Goal: Transaction & Acquisition: Purchase product/service

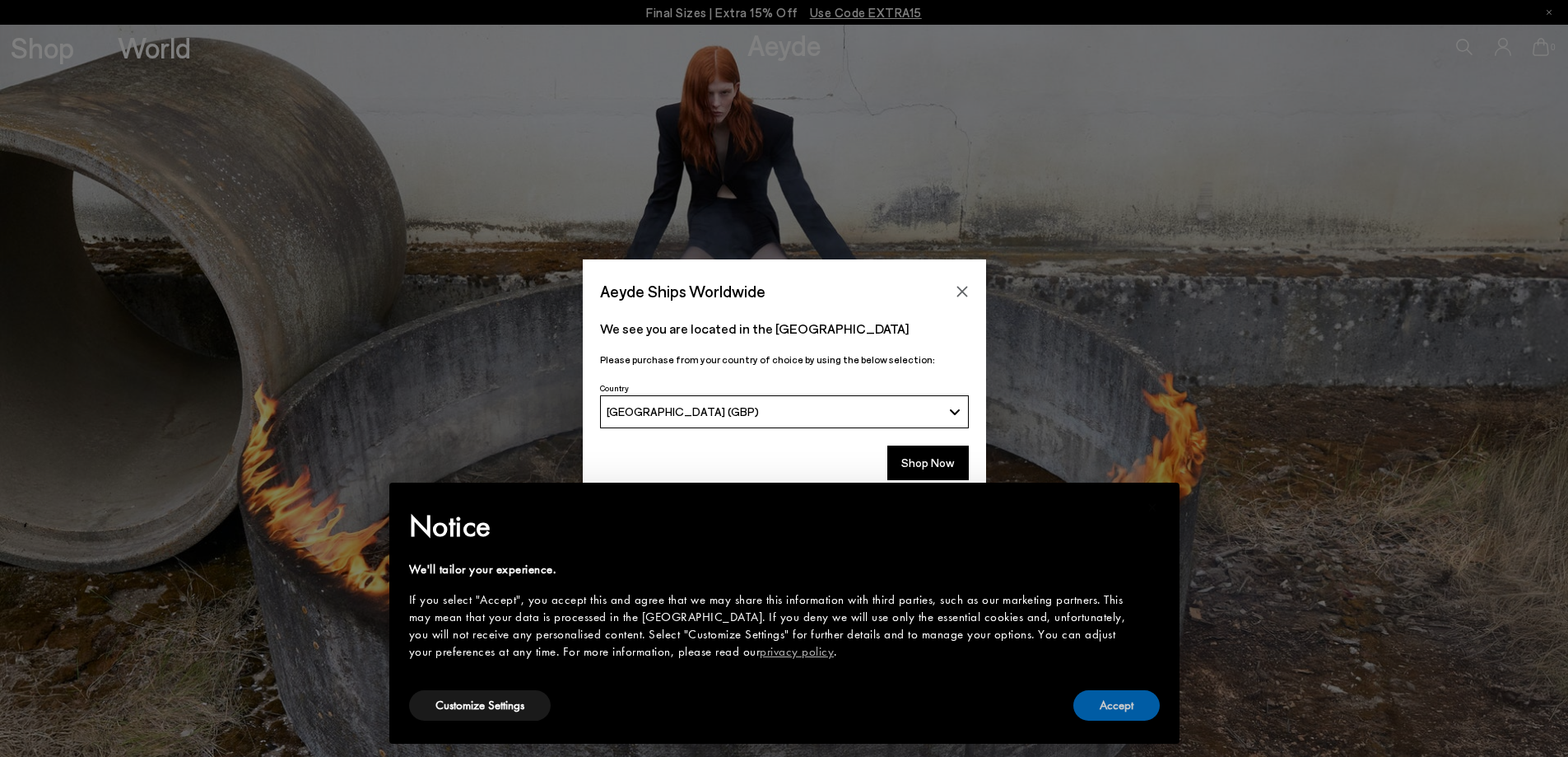
drag, startPoint x: 1156, startPoint y: 714, endPoint x: 1077, endPoint y: 660, distance: 95.7
click at [1155, 714] on button "Accept" at bounding box center [1117, 705] width 87 height 31
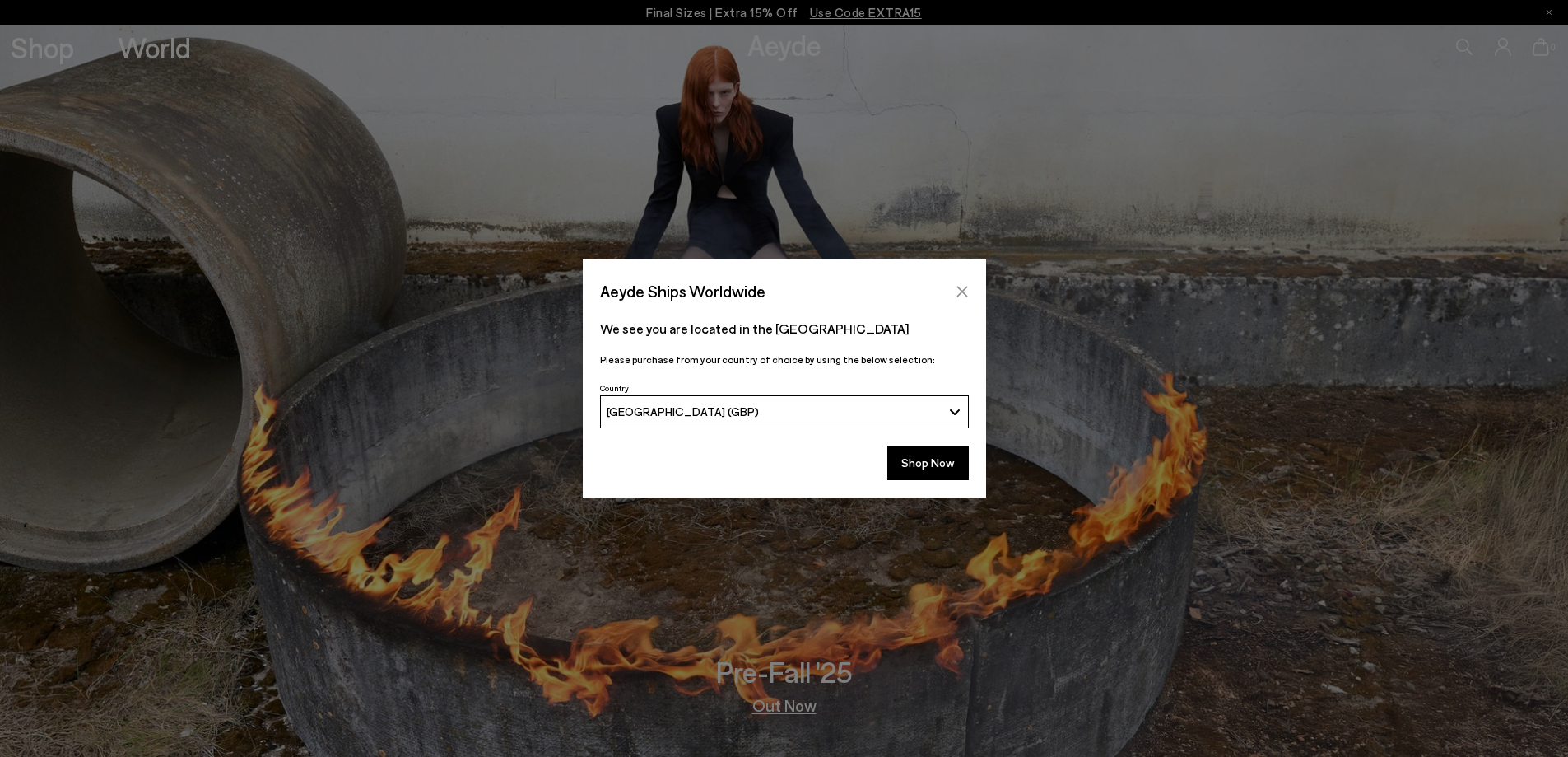
click at [955, 281] on button "Close" at bounding box center [962, 291] width 25 height 25
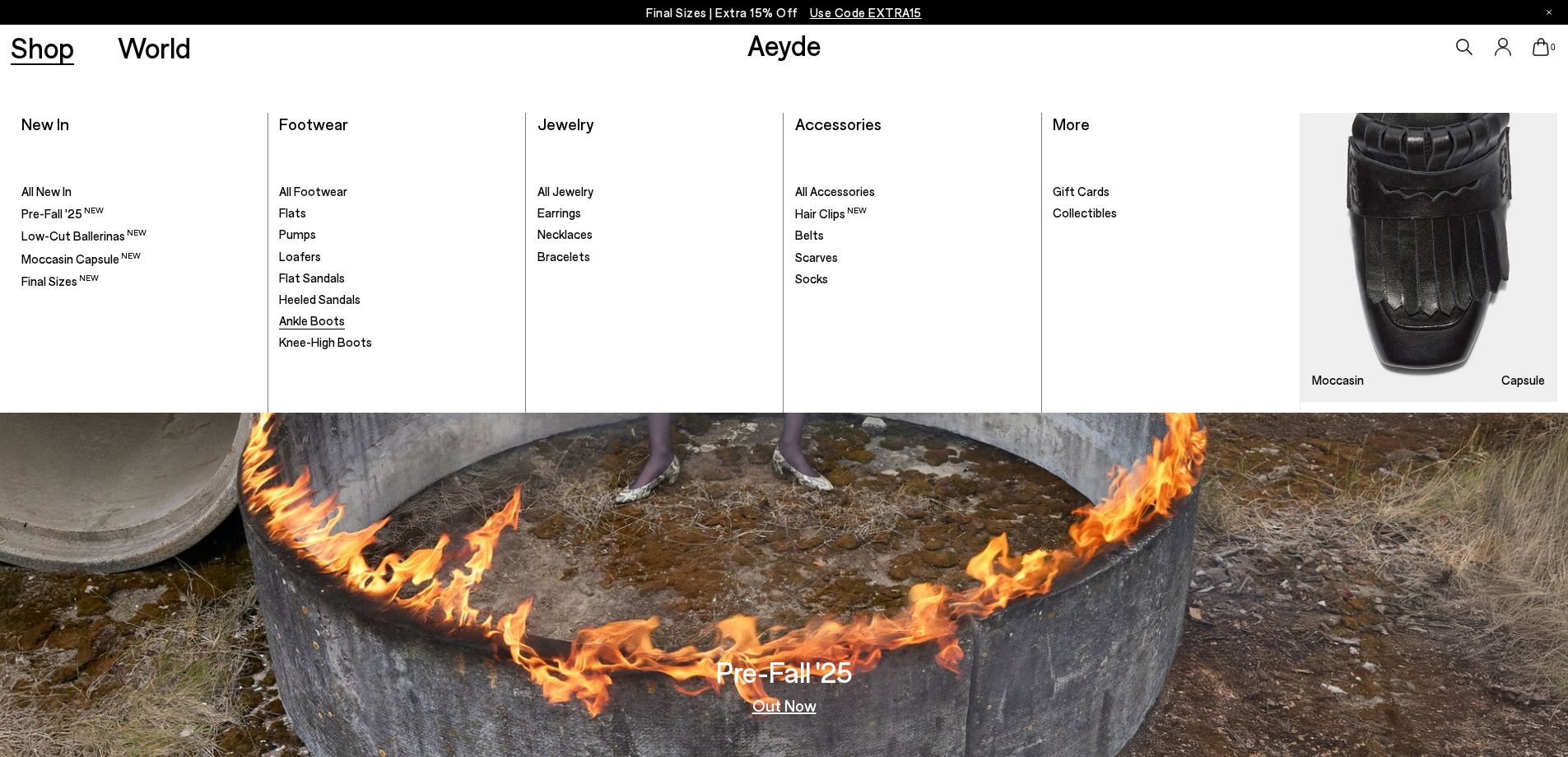
click at [315, 316] on span "Ankle Boots" at bounding box center [312, 320] width 66 height 14
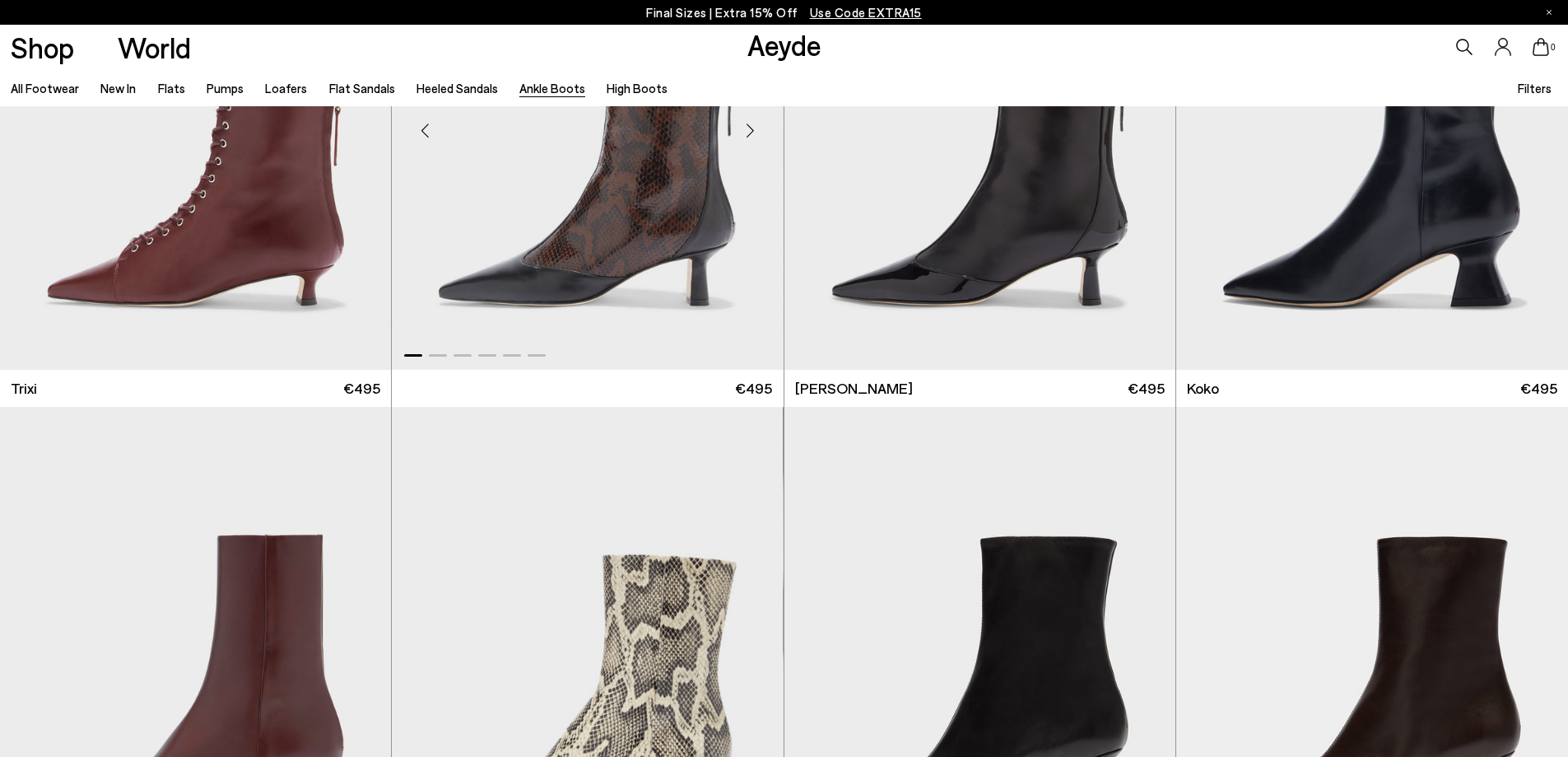
scroll to position [906, 0]
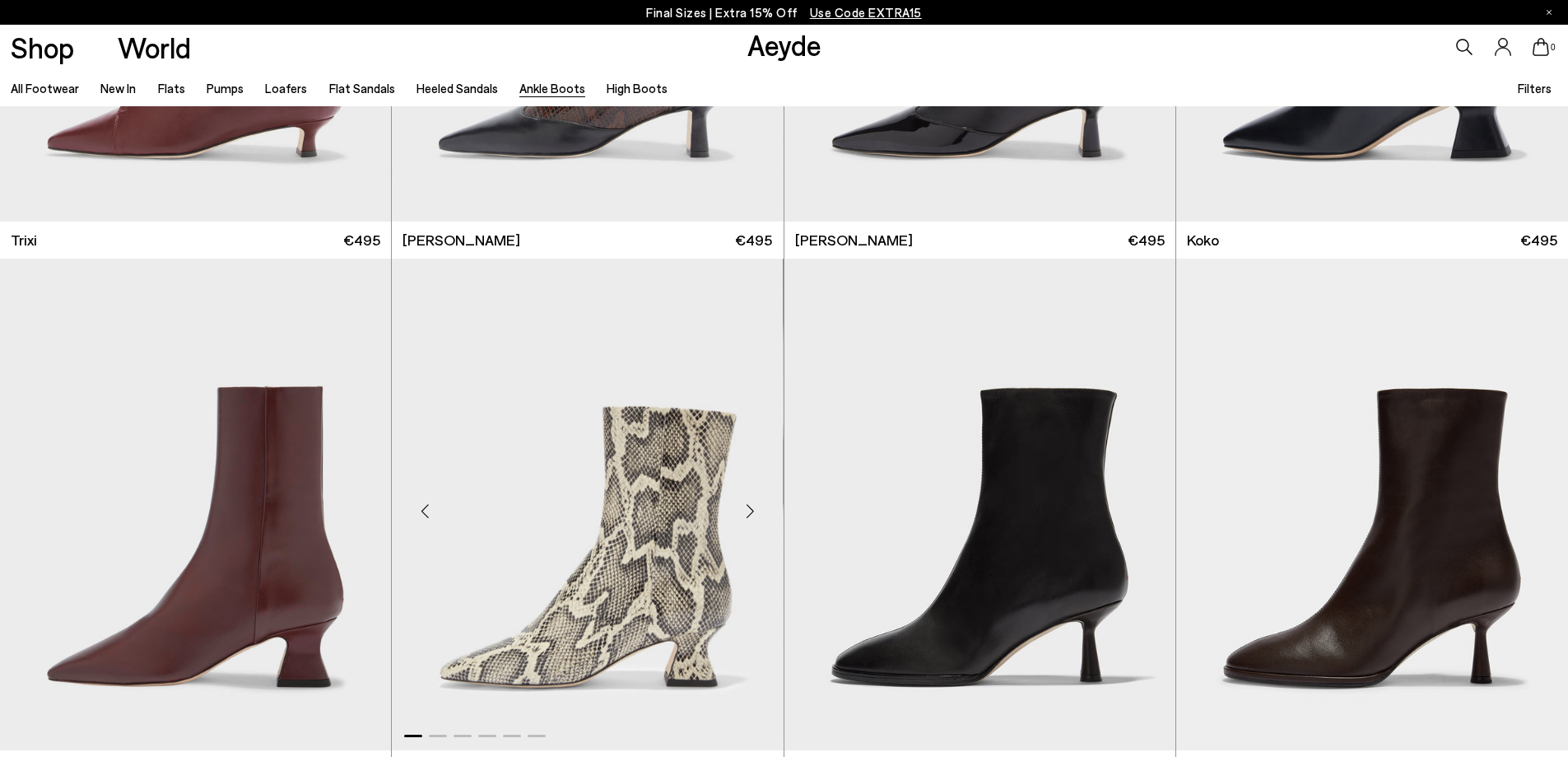
click at [669, 544] on img "1 / 6" at bounding box center [587, 504] width 391 height 491
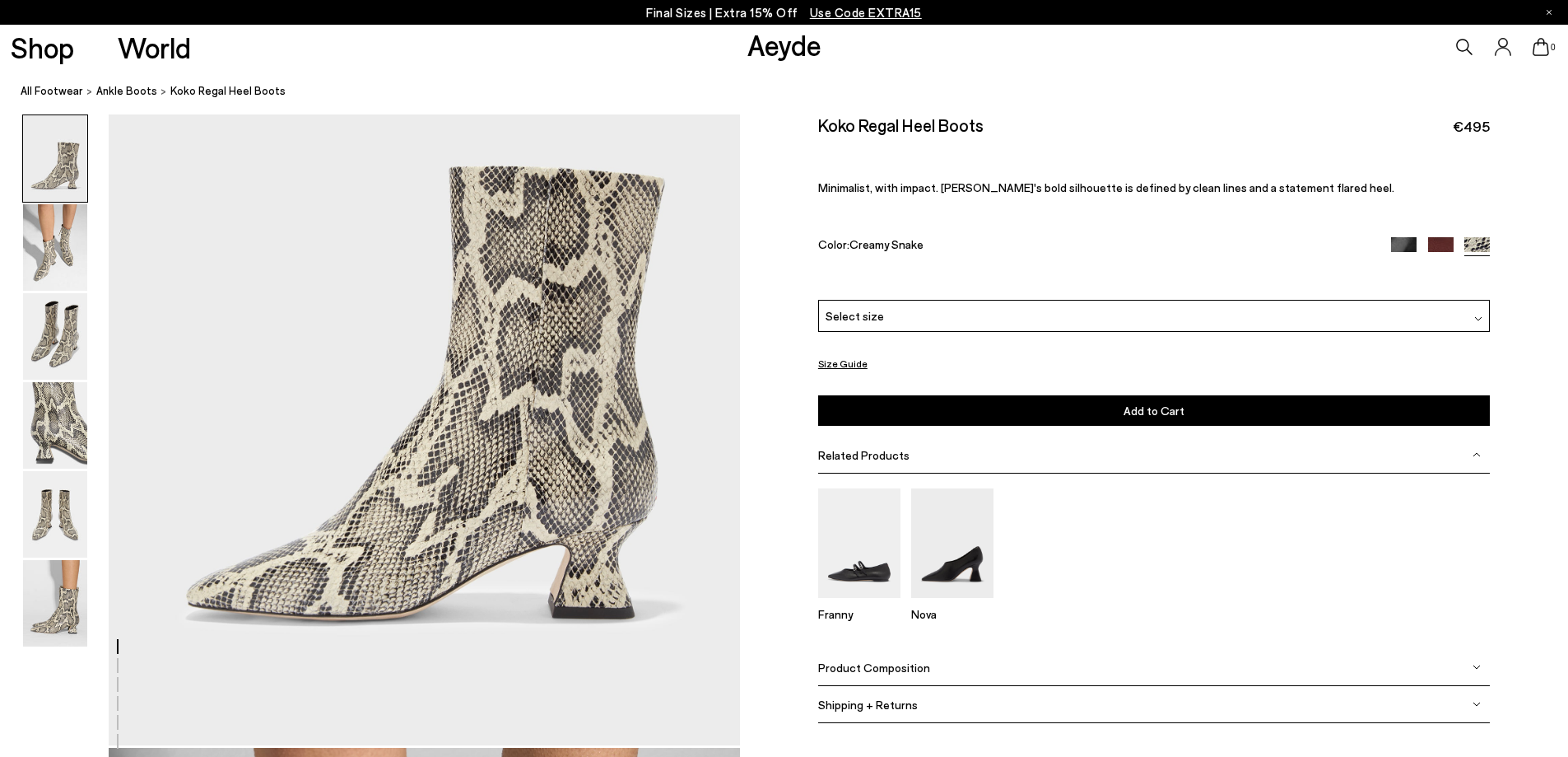
scroll to position [247, 0]
